Goal: Information Seeking & Learning: Learn about a topic

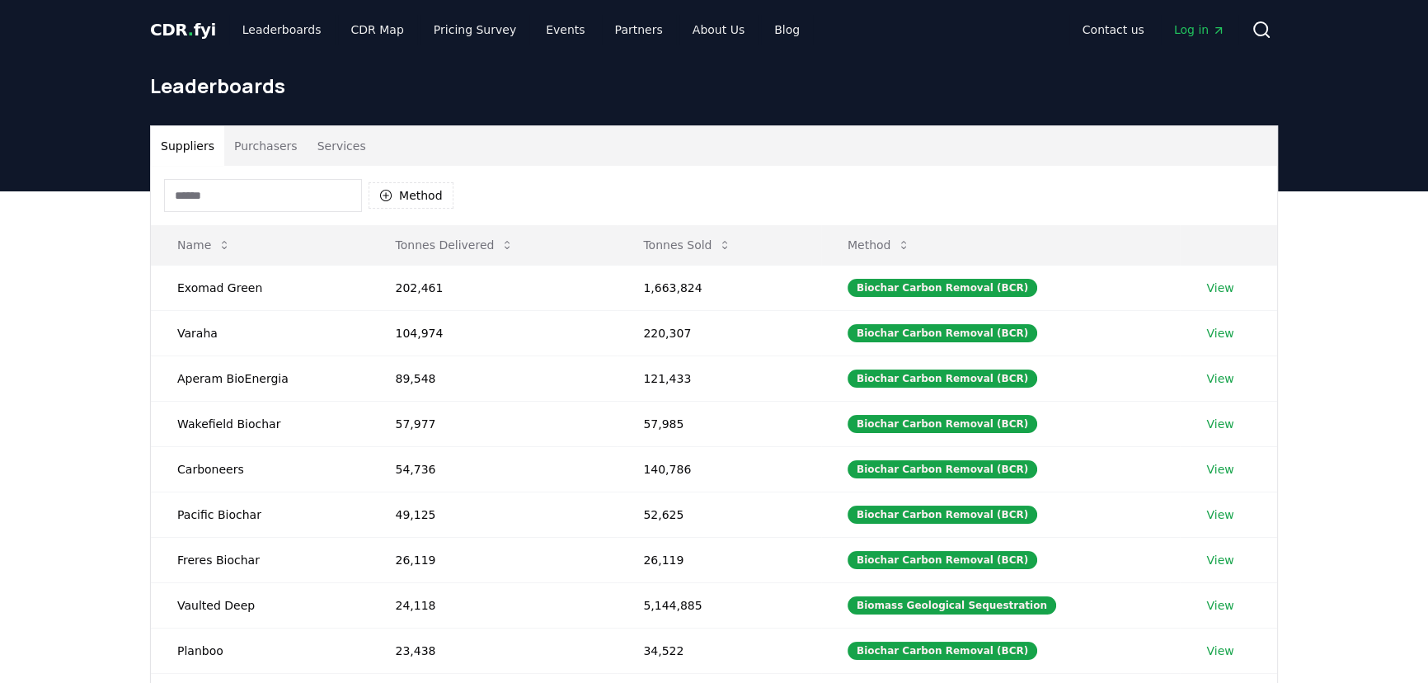
click at [188, 33] on span "." at bounding box center [191, 30] width 6 height 20
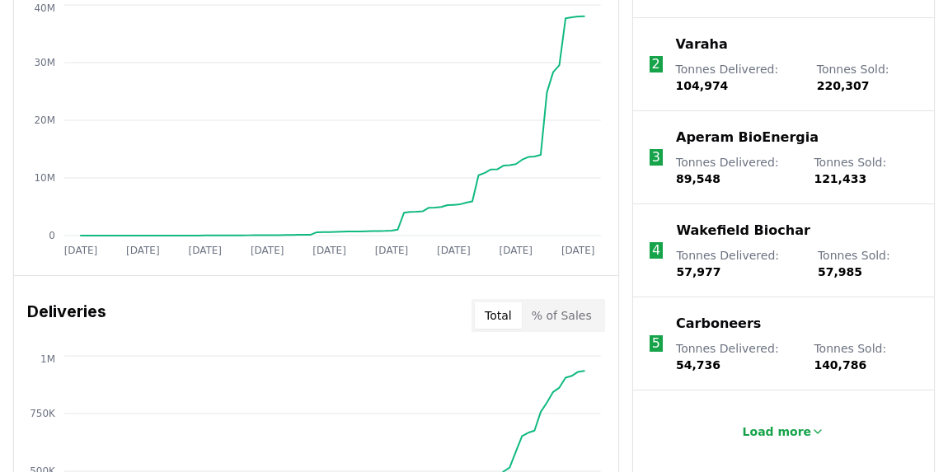
scroll to position [674, 0]
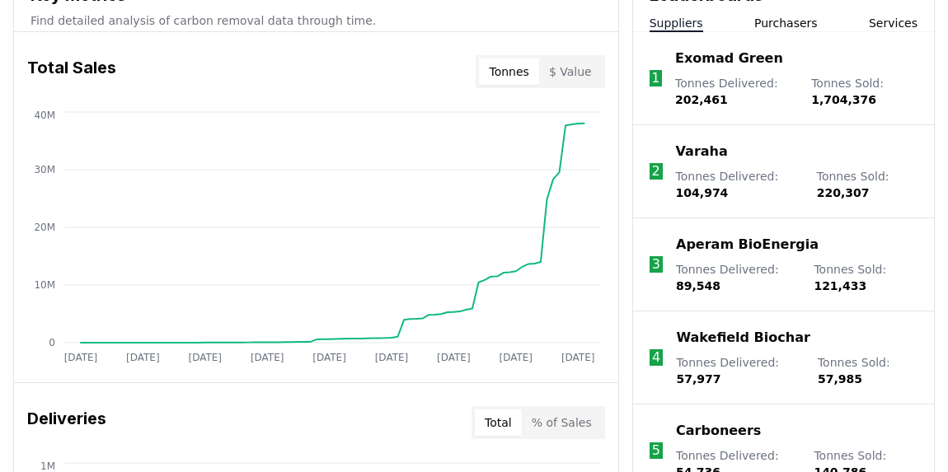
drag, startPoint x: 150, startPoint y: 79, endPoint x: 6, endPoint y: 261, distance: 232.4
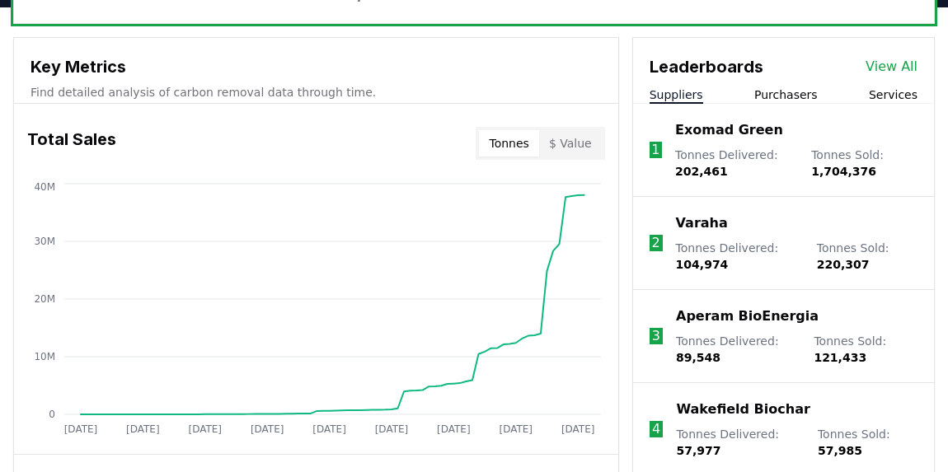
scroll to position [595, 0]
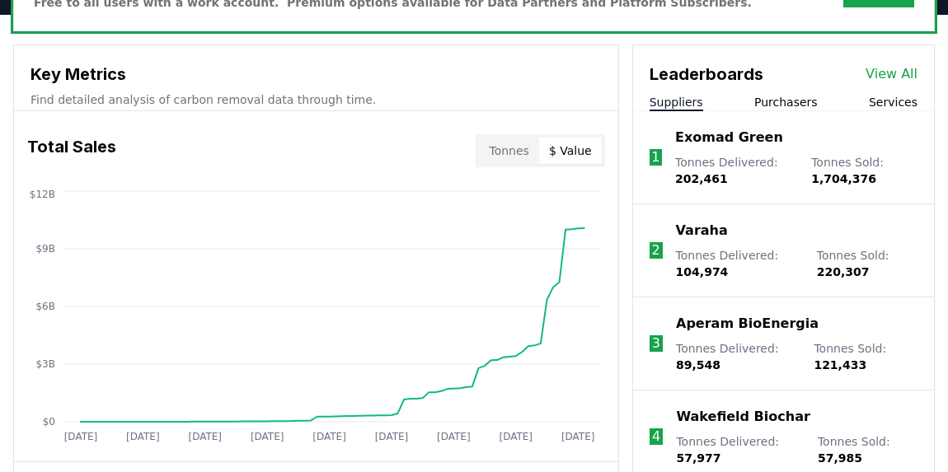
click at [567, 148] on button "$ Value" at bounding box center [570, 151] width 63 height 26
click at [519, 146] on button "Tonnes" at bounding box center [508, 151] width 59 height 26
click at [883, 72] on link "View All" at bounding box center [891, 74] width 52 height 20
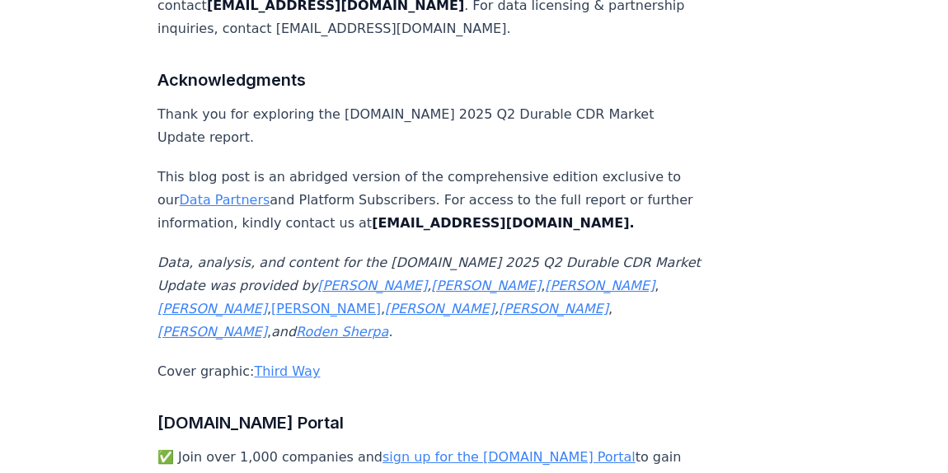
scroll to position [10911, 0]
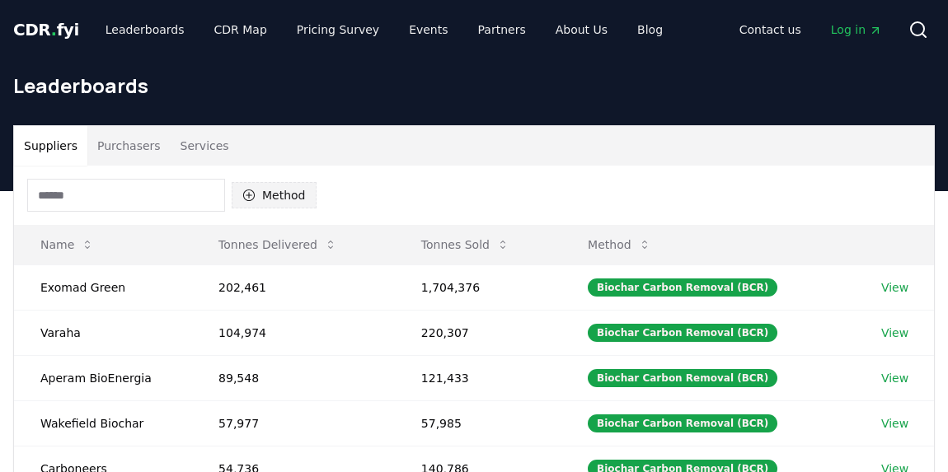
click at [274, 195] on button "Method" at bounding box center [274, 195] width 85 height 26
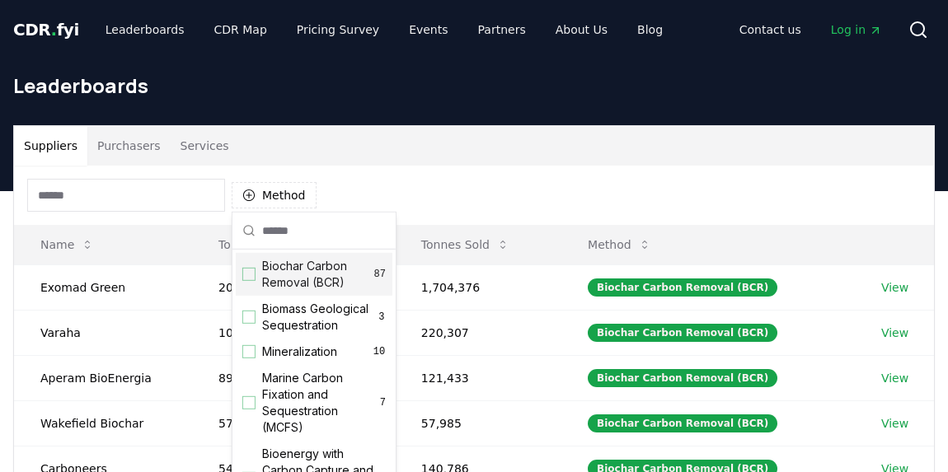
click at [375, 190] on div "Method" at bounding box center [474, 195] width 920 height 59
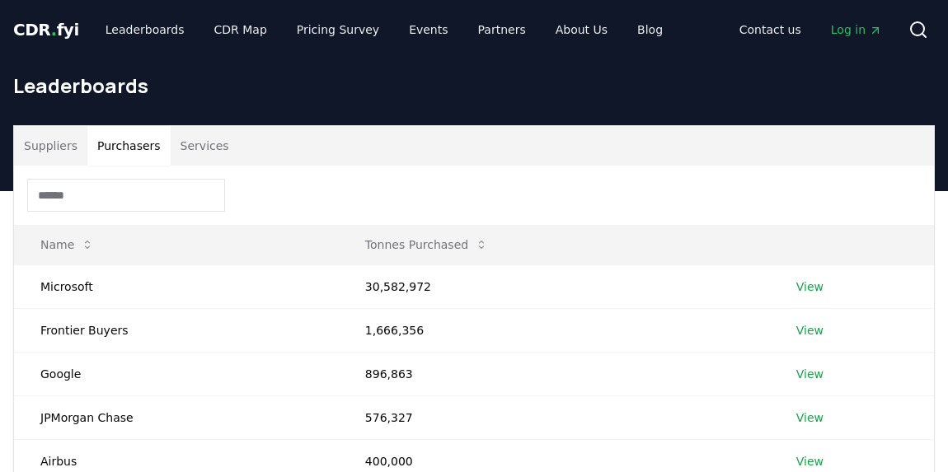
click at [121, 142] on button "Purchasers" at bounding box center [128, 146] width 83 height 40
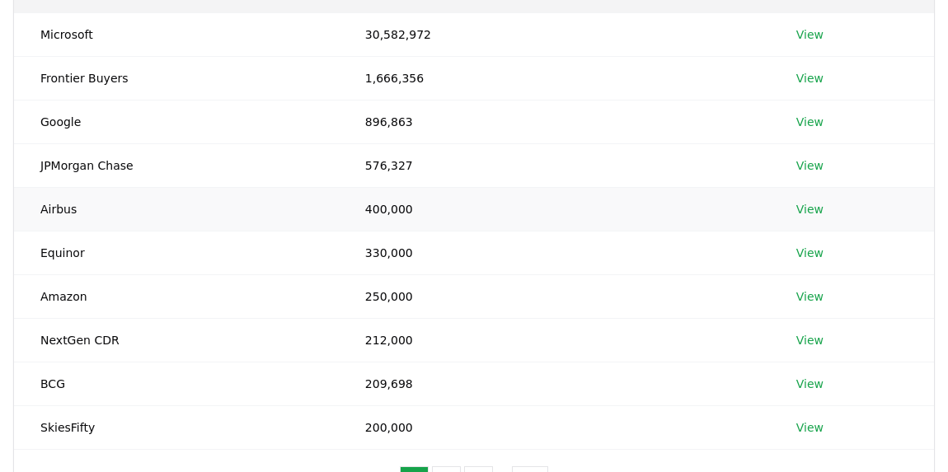
scroll to position [224, 0]
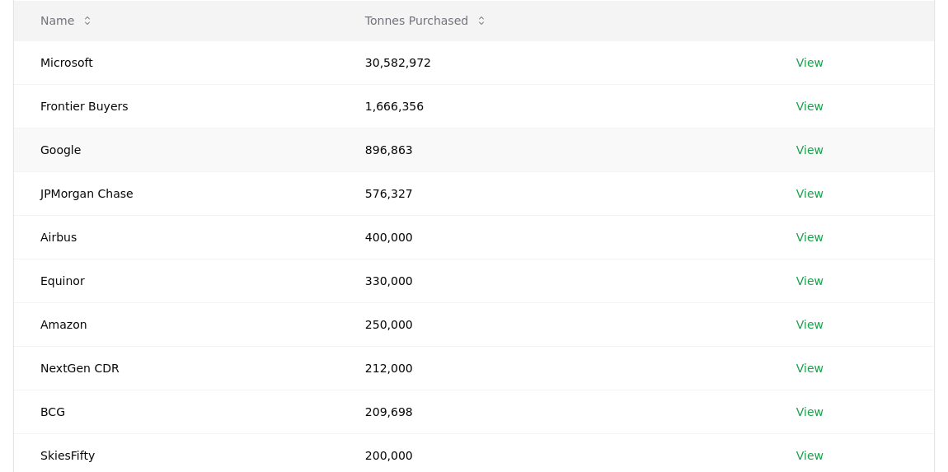
click at [63, 151] on td "Google" at bounding box center [176, 150] width 325 height 44
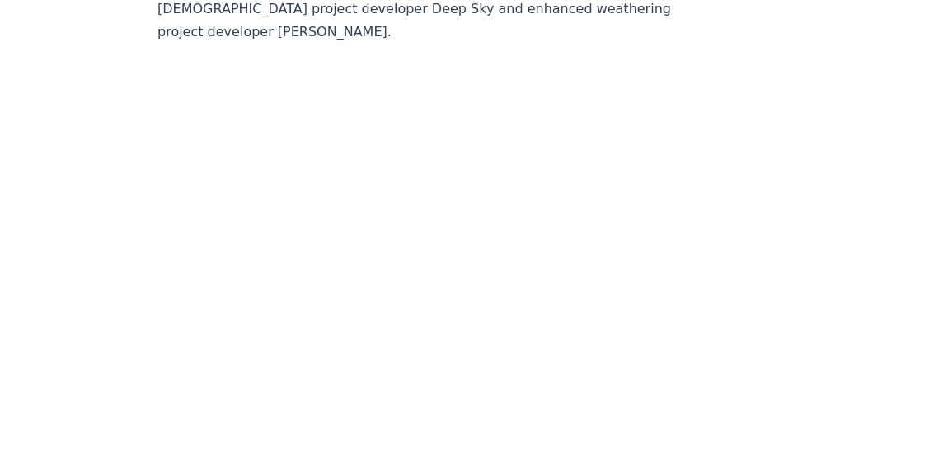
scroll to position [5085, 0]
